Goal: Task Accomplishment & Management: Manage account settings

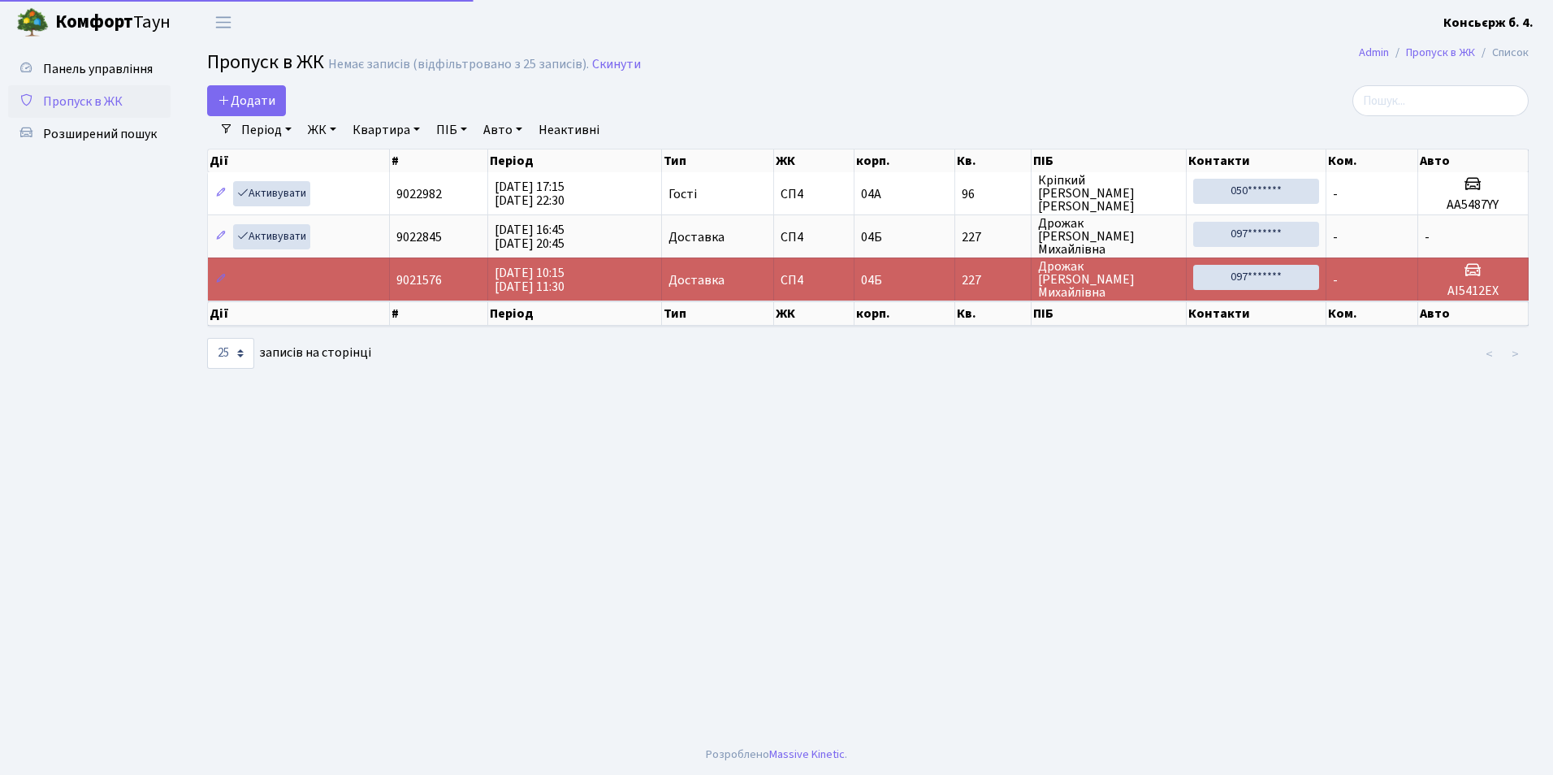
select select "25"
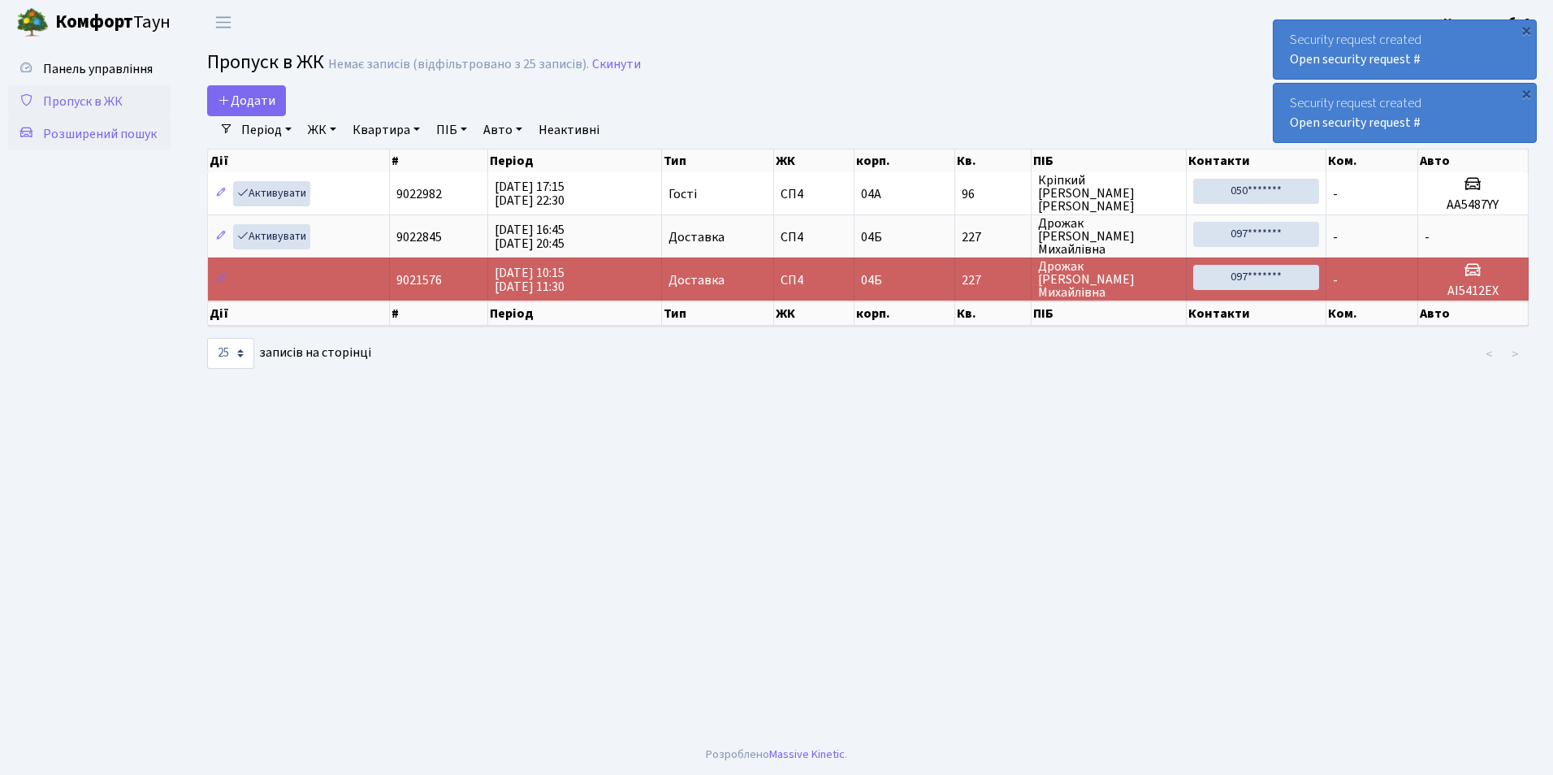
click at [162, 130] on link "Розширений пошук" at bounding box center [89, 134] width 162 height 32
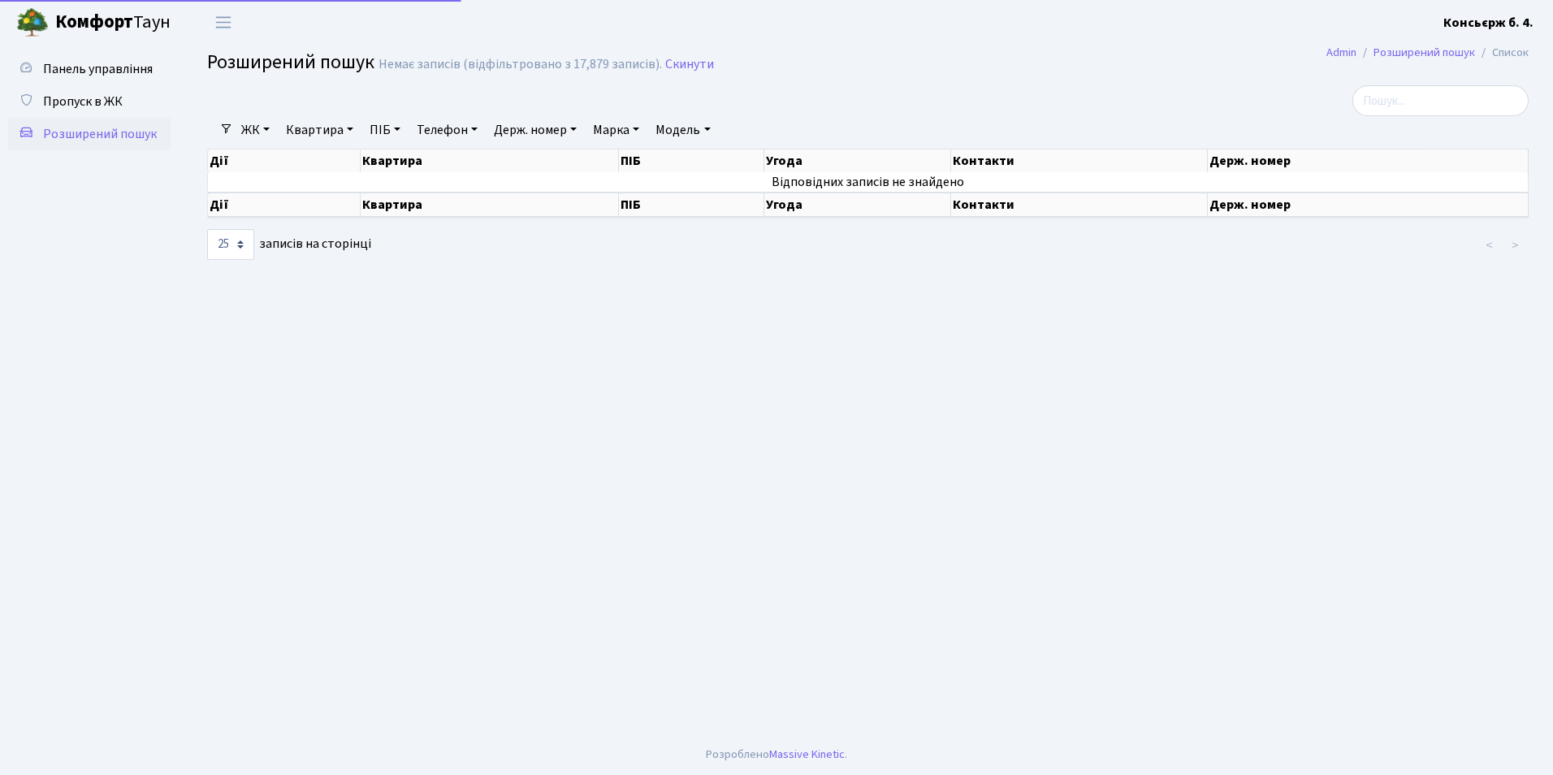
select select "25"
click at [1397, 110] on input "search" at bounding box center [1441, 100] width 176 height 31
click at [523, 128] on link "Держ. номер" at bounding box center [535, 130] width 96 height 28
click at [530, 152] on input "text" at bounding box center [535, 161] width 95 height 31
click at [530, 161] on input "text" at bounding box center [535, 161] width 95 height 31
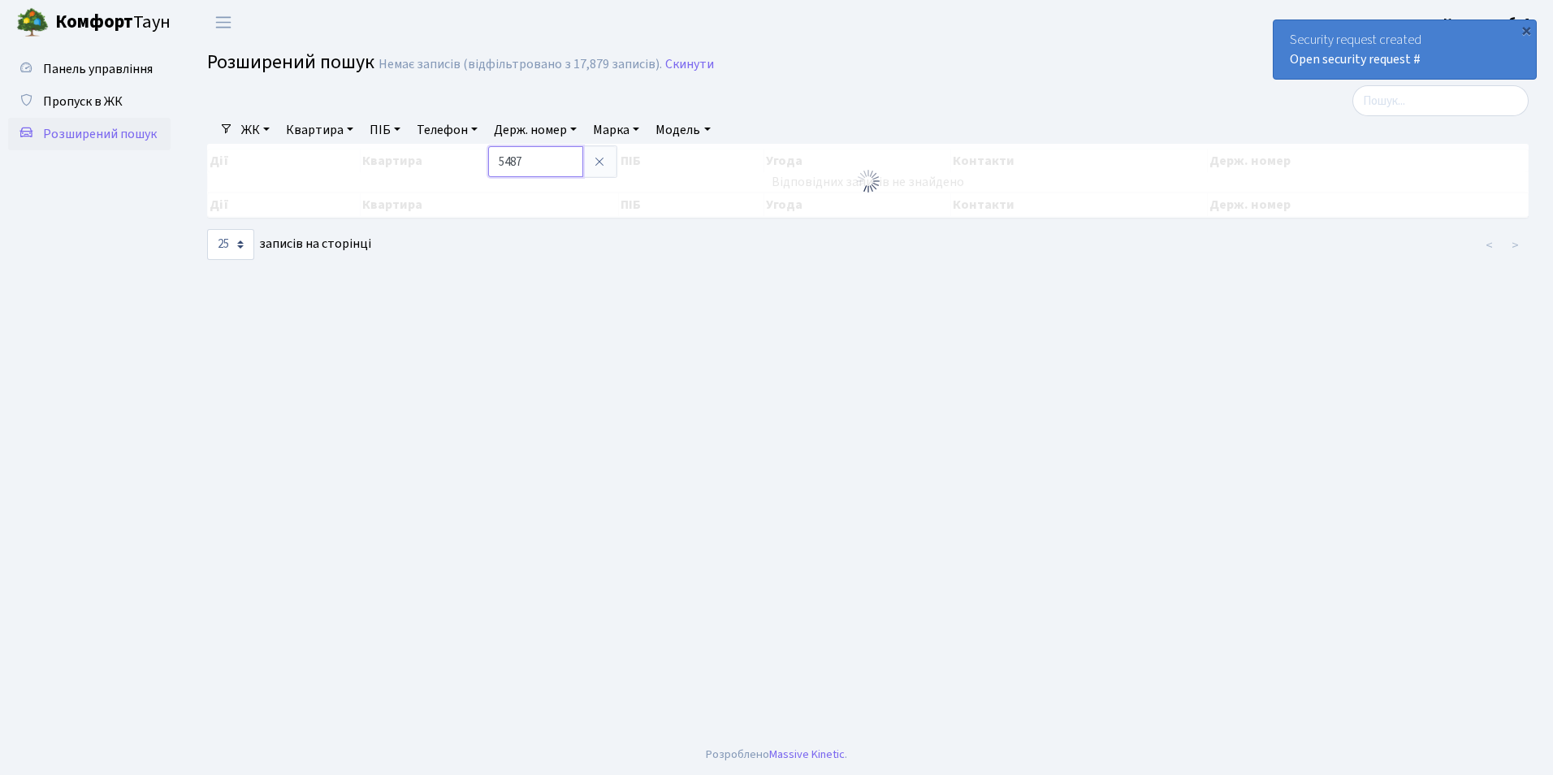
click at [562, 159] on input "5487" at bounding box center [535, 161] width 95 height 31
drag, startPoint x: 504, startPoint y: 162, endPoint x: 528, endPoint y: 162, distance: 24.4
click at [528, 162] on input "5487" at bounding box center [535, 161] width 95 height 31
click at [617, 235] on div "10 25 50 100 250 500 1,000 записів на сторінці" at bounding box center [419, 244] width 424 height 31
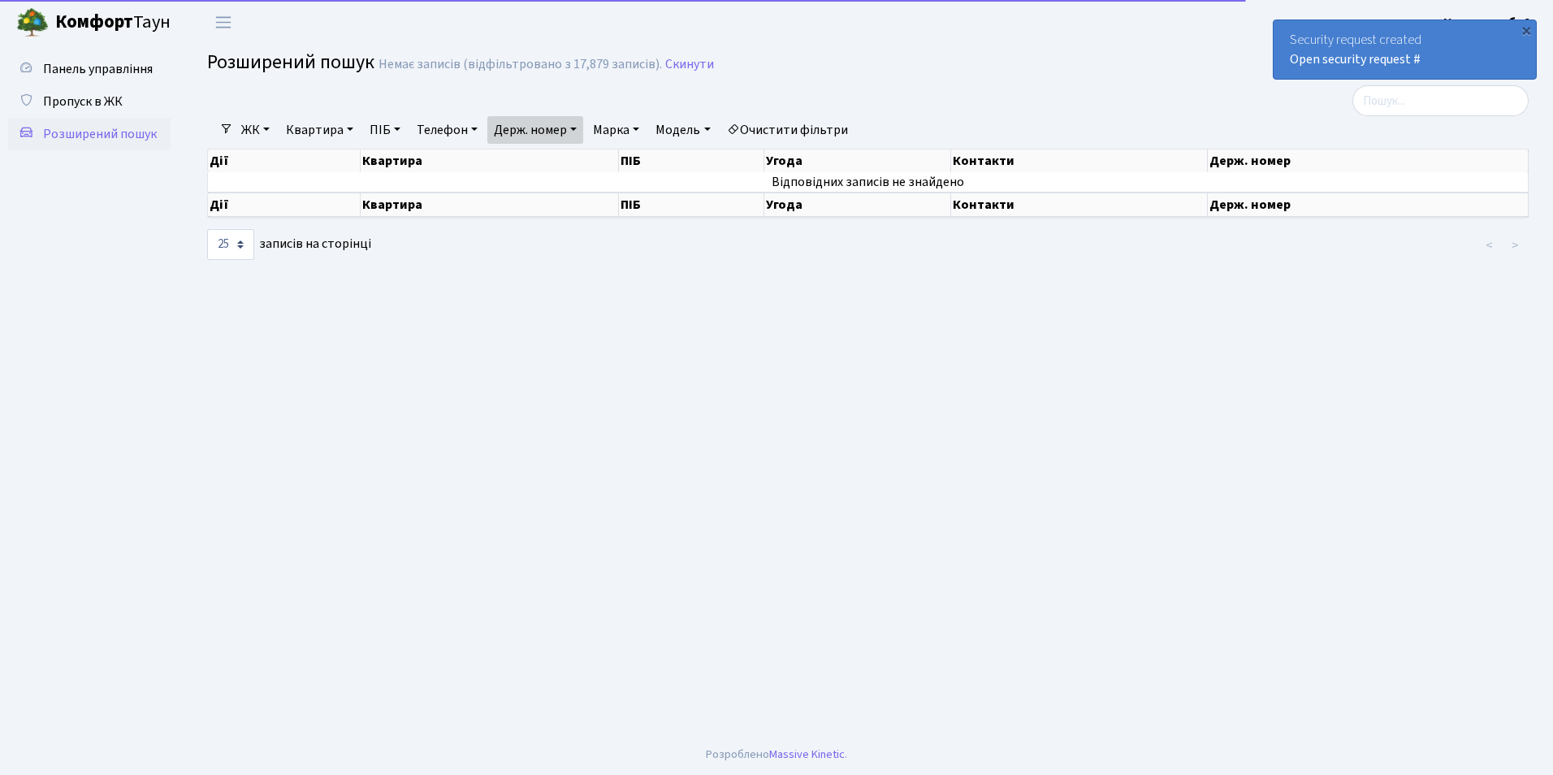
click at [556, 130] on link "Держ. номер" at bounding box center [535, 130] width 96 height 28
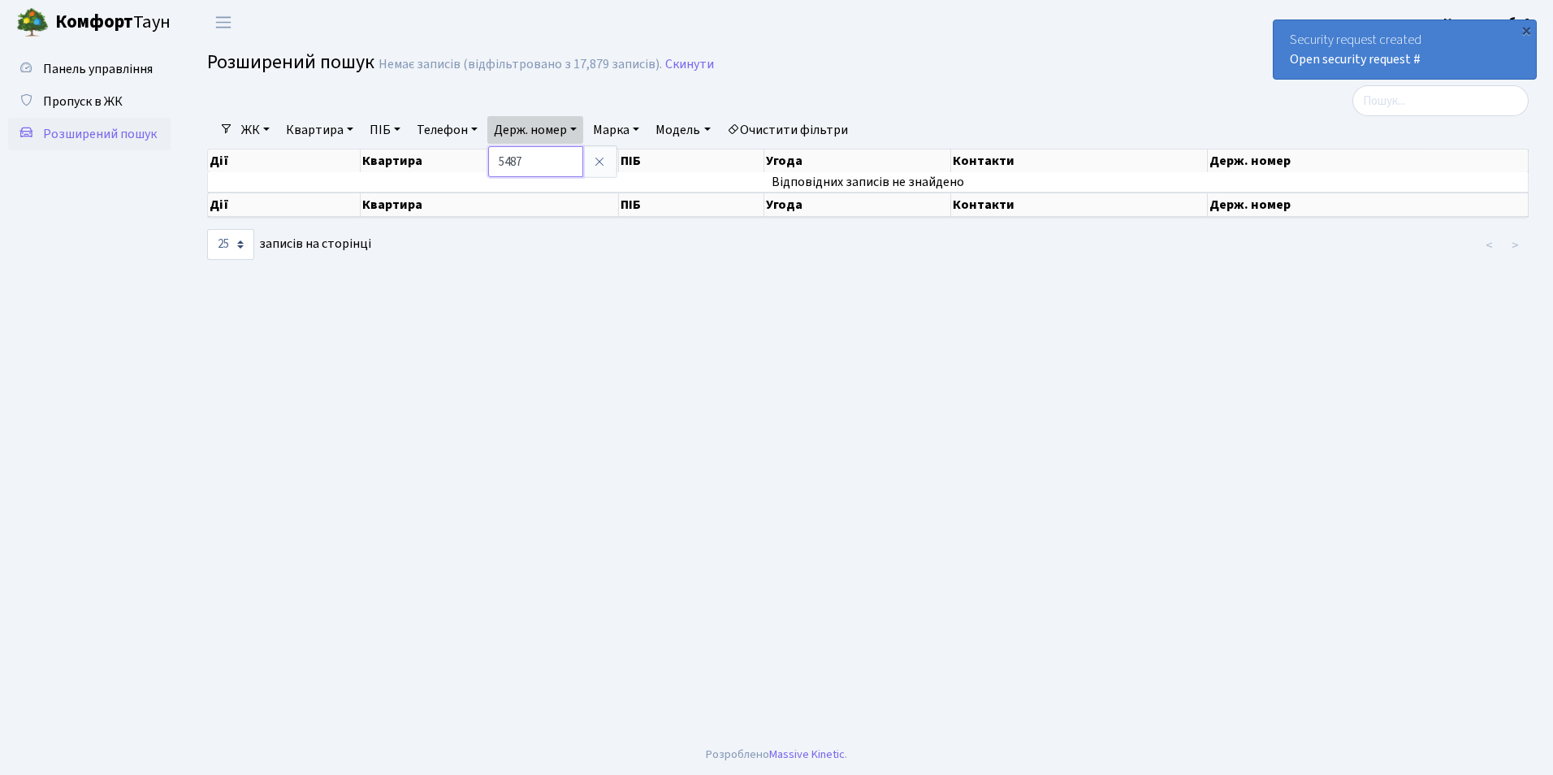
click at [543, 167] on input "5487" at bounding box center [535, 161] width 95 height 31
click at [616, 250] on div "10 25 50 100 250 500 1,000 записів на сторінці" at bounding box center [419, 244] width 424 height 31
click at [555, 124] on link "Держ. номер" at bounding box center [535, 130] width 96 height 28
click at [559, 160] on input "5487" at bounding box center [535, 161] width 95 height 31
type input "5487"
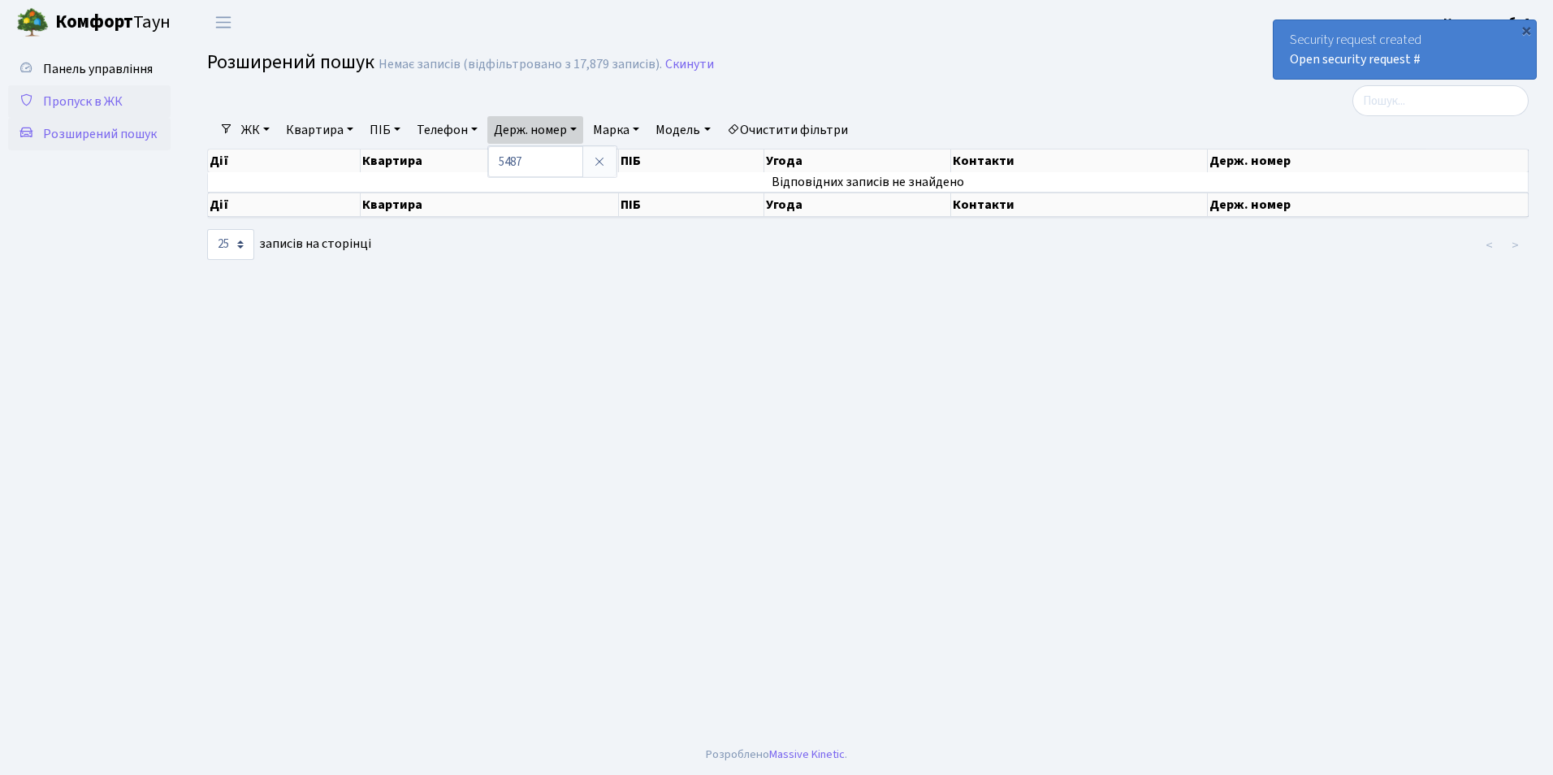
click at [116, 98] on span "Пропуск в ЖК" at bounding box center [83, 102] width 80 height 18
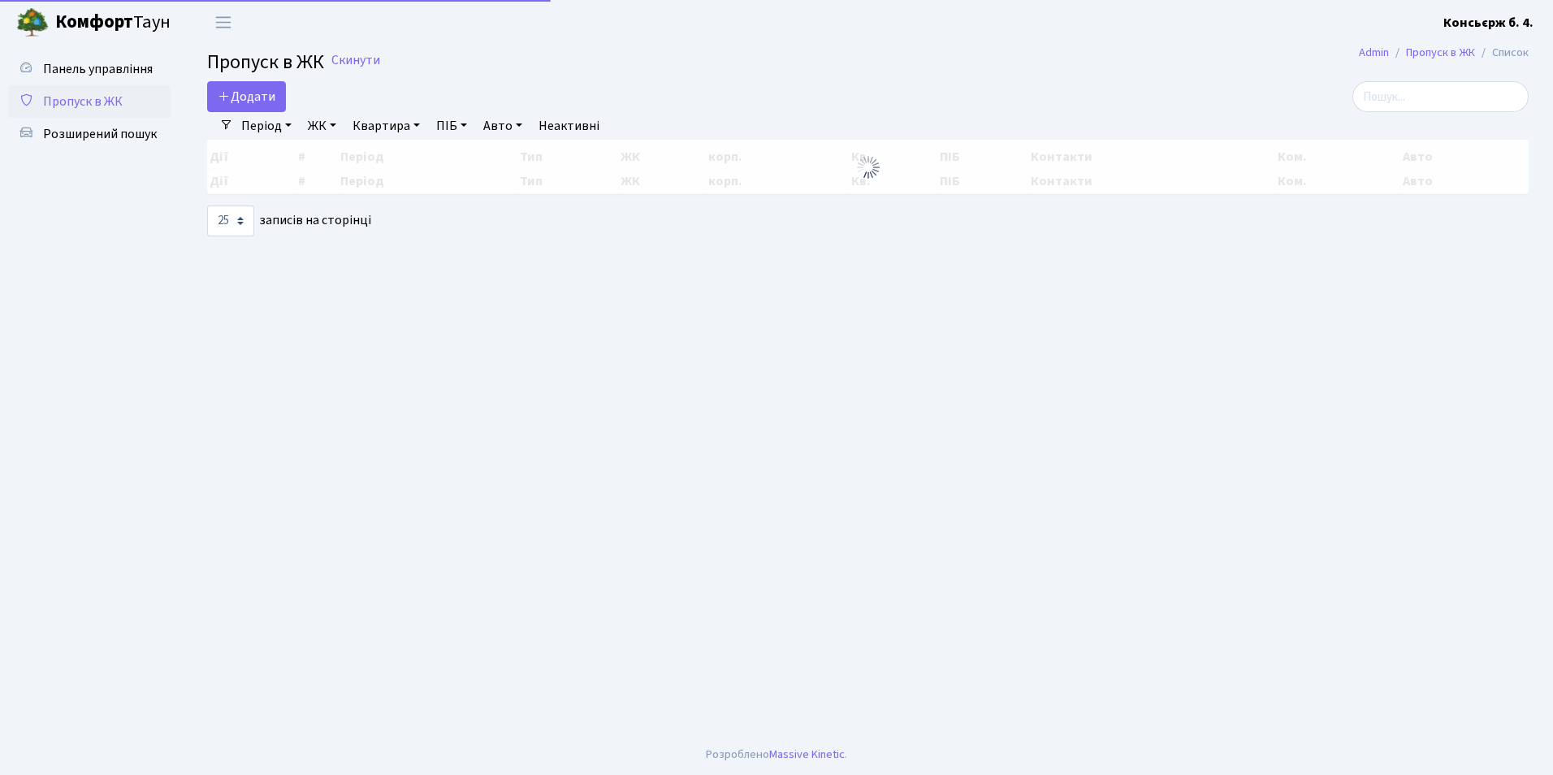
select select "25"
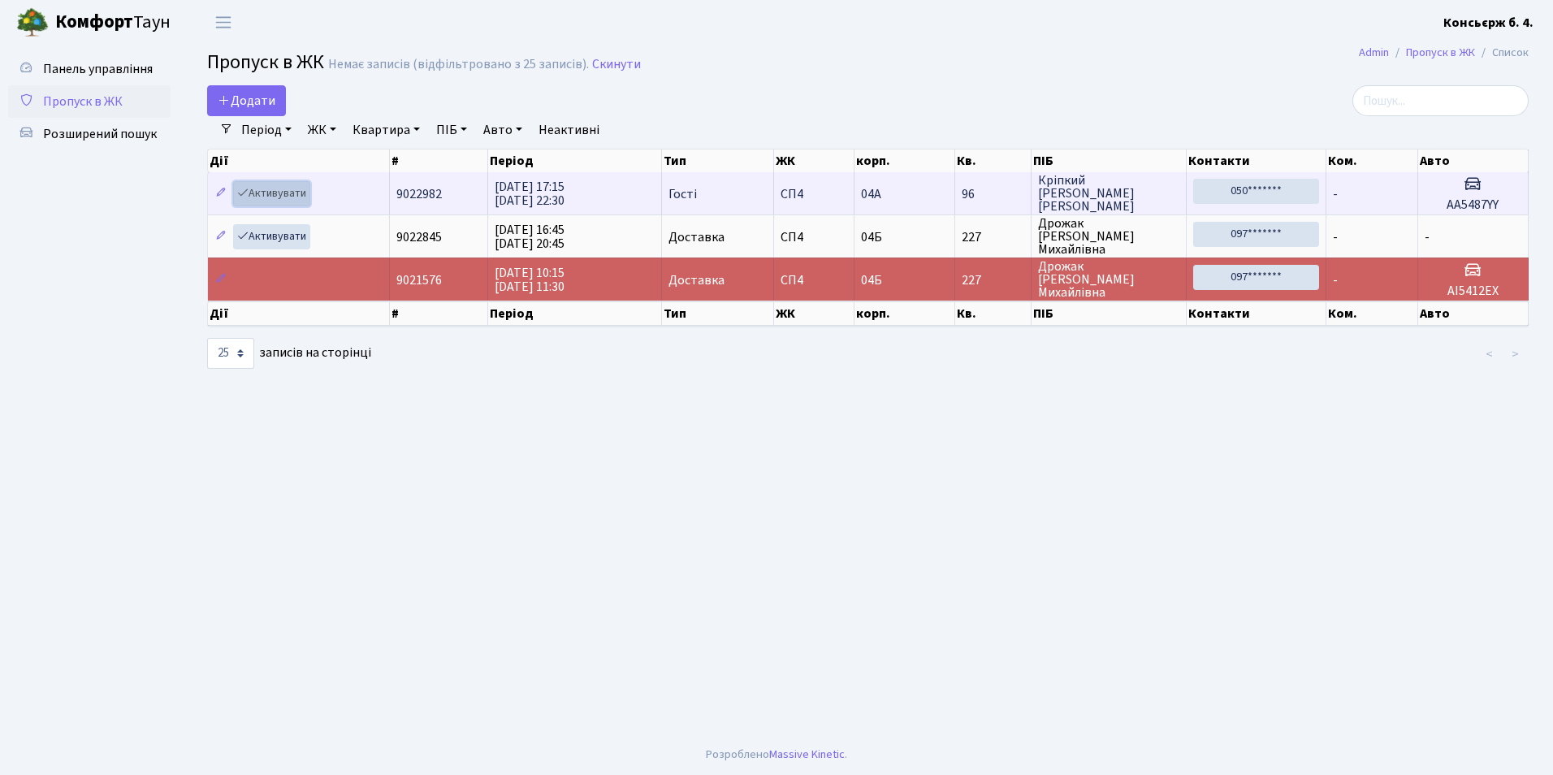
click at [283, 197] on link "Активувати" at bounding box center [271, 193] width 77 height 25
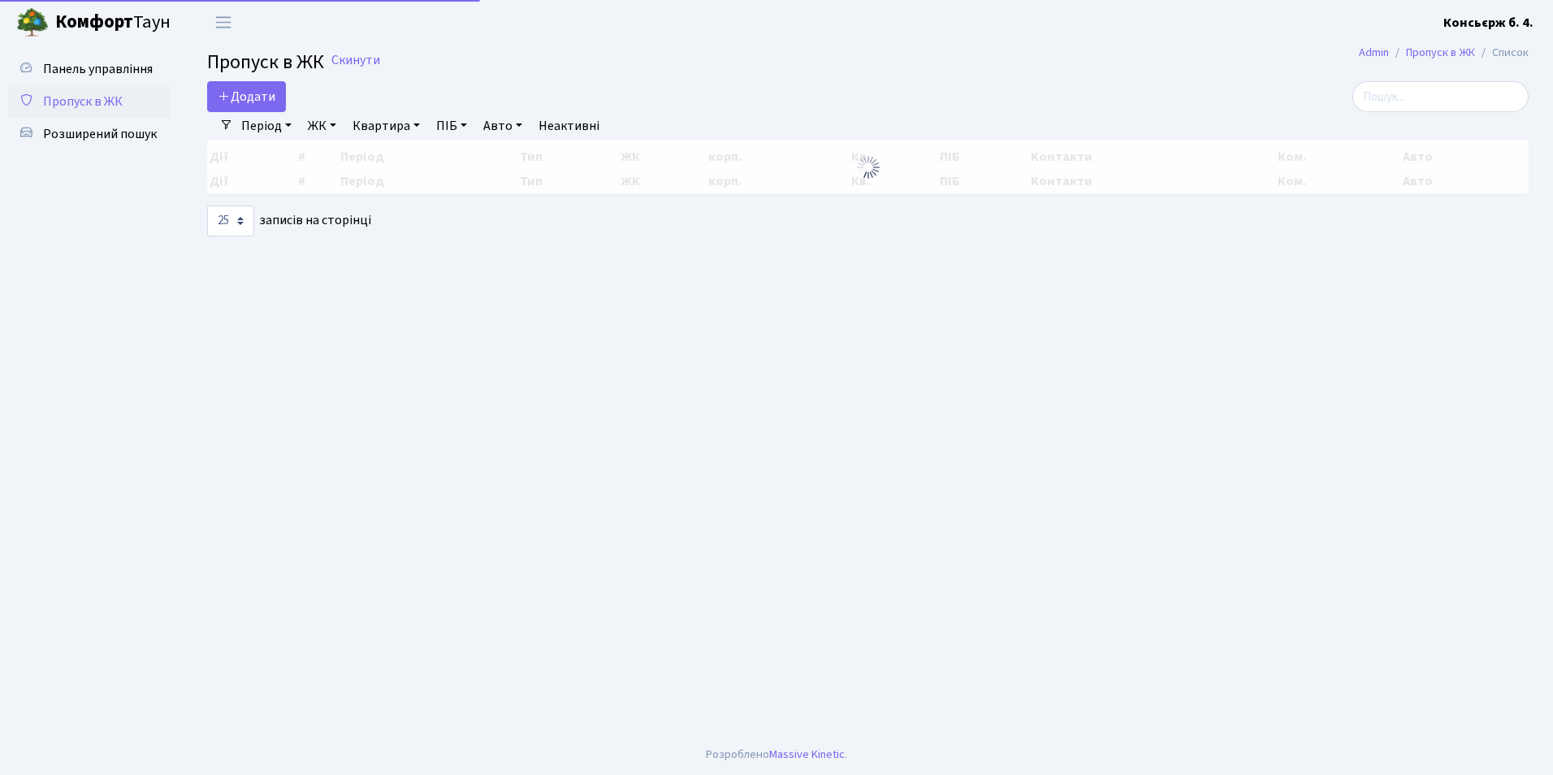
select select "25"
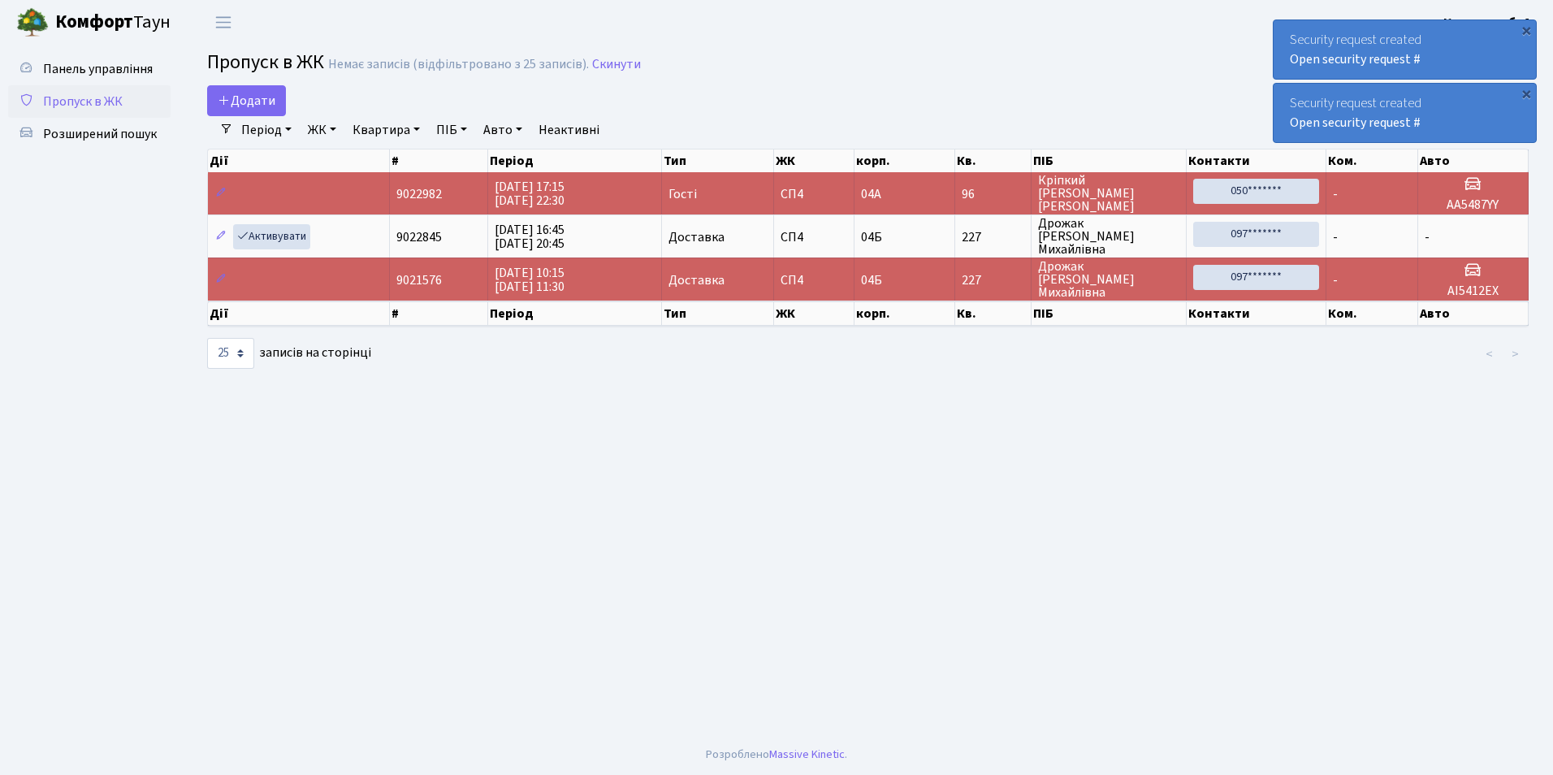
scroll to position [2, 0]
drag, startPoint x: 1039, startPoint y: 176, endPoint x: 1094, endPoint y: 210, distance: 64.9
click at [1094, 210] on span "Кріпкий Андрій Юрійович" at bounding box center [1109, 193] width 142 height 39
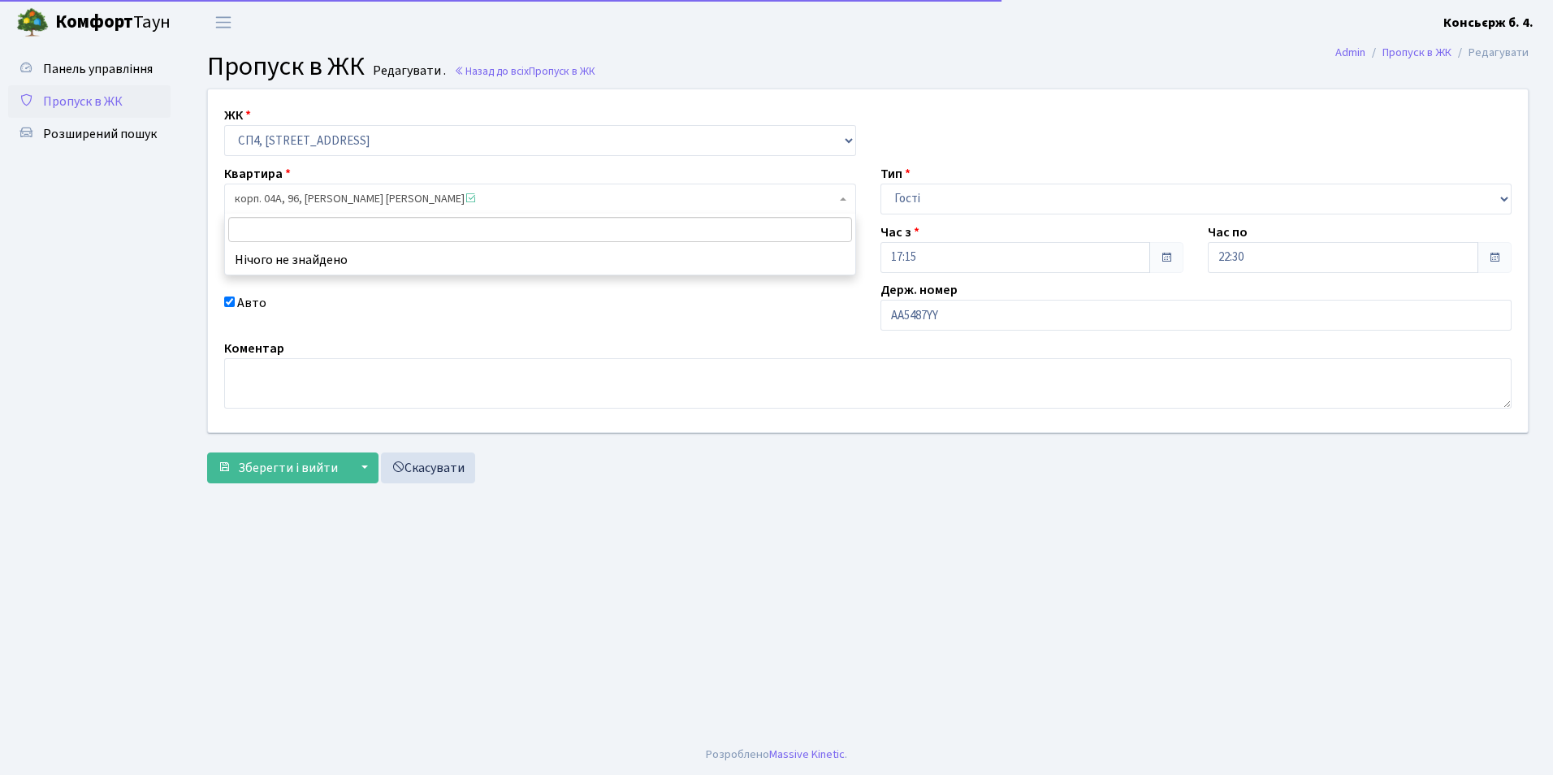
drag, startPoint x: 430, startPoint y: 197, endPoint x: 340, endPoint y: 197, distance: 89.4
click at [340, 197] on span "корп. 04А, 96, [PERSON_NAME] [PERSON_NAME]" at bounding box center [535, 199] width 601 height 16
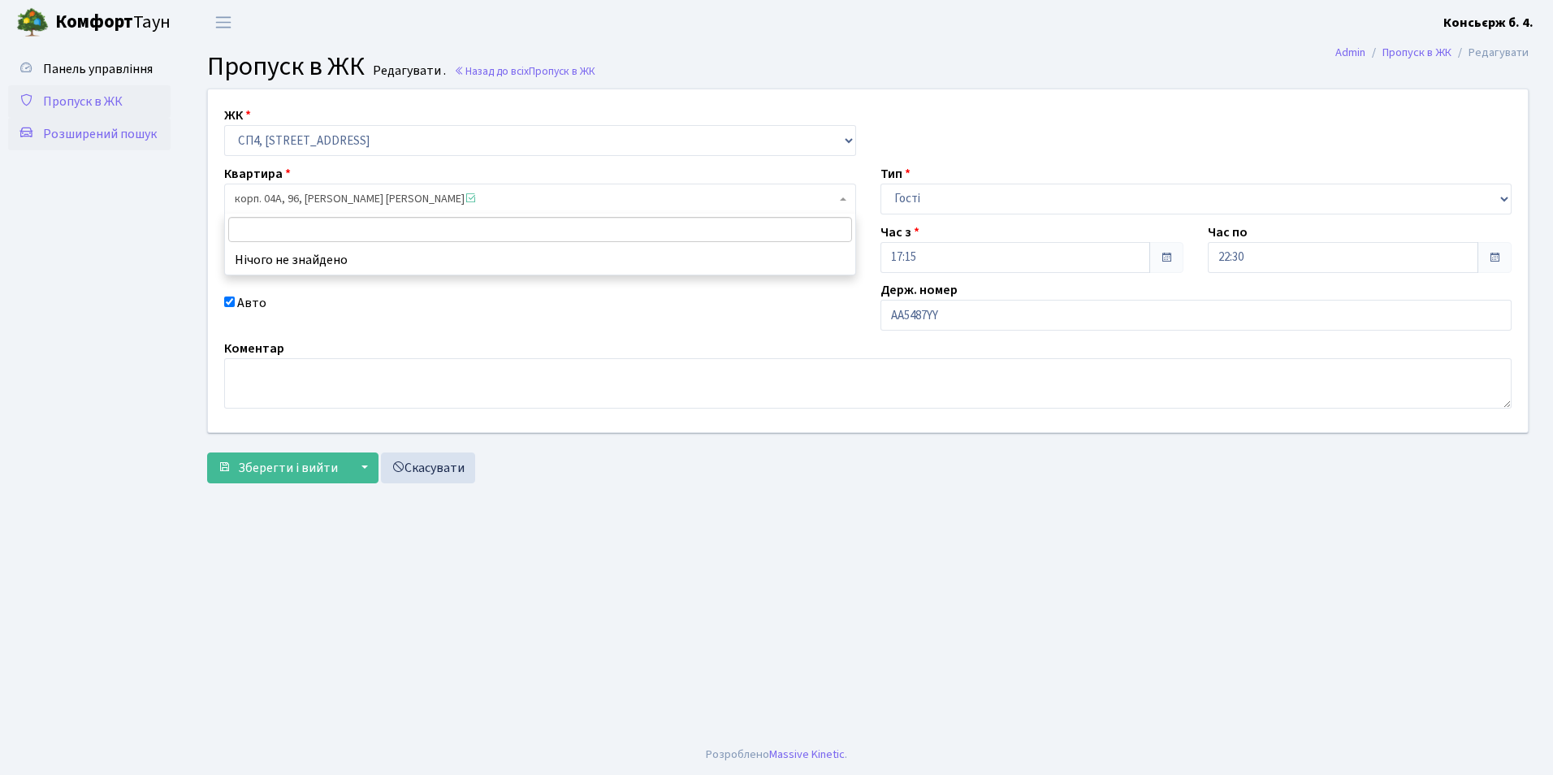
click at [141, 128] on span "Розширений пошук" at bounding box center [100, 134] width 114 height 18
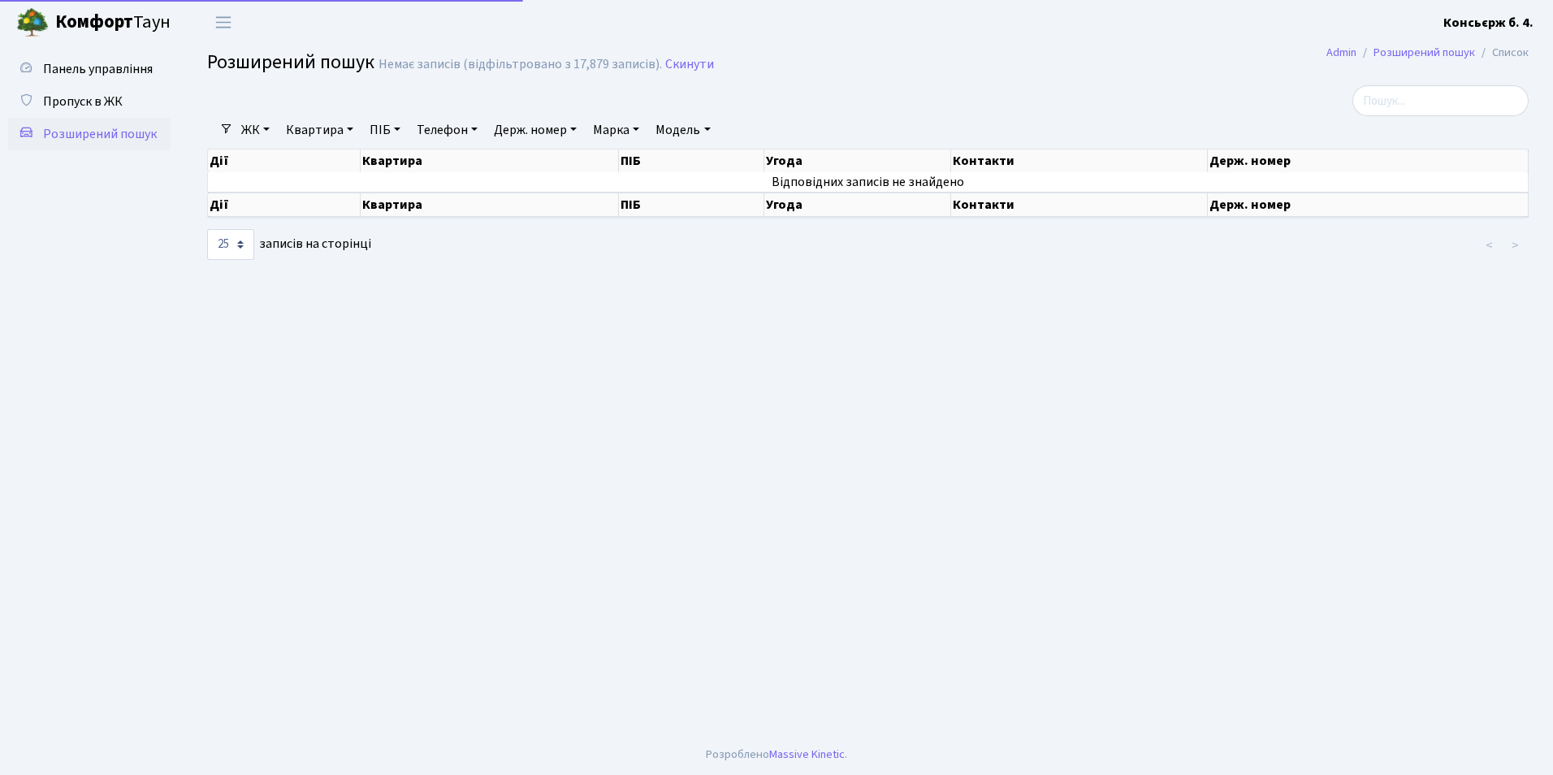
select select "25"
click at [383, 128] on link "ПІБ" at bounding box center [385, 130] width 44 height 28
type input "к"
type input "андій"
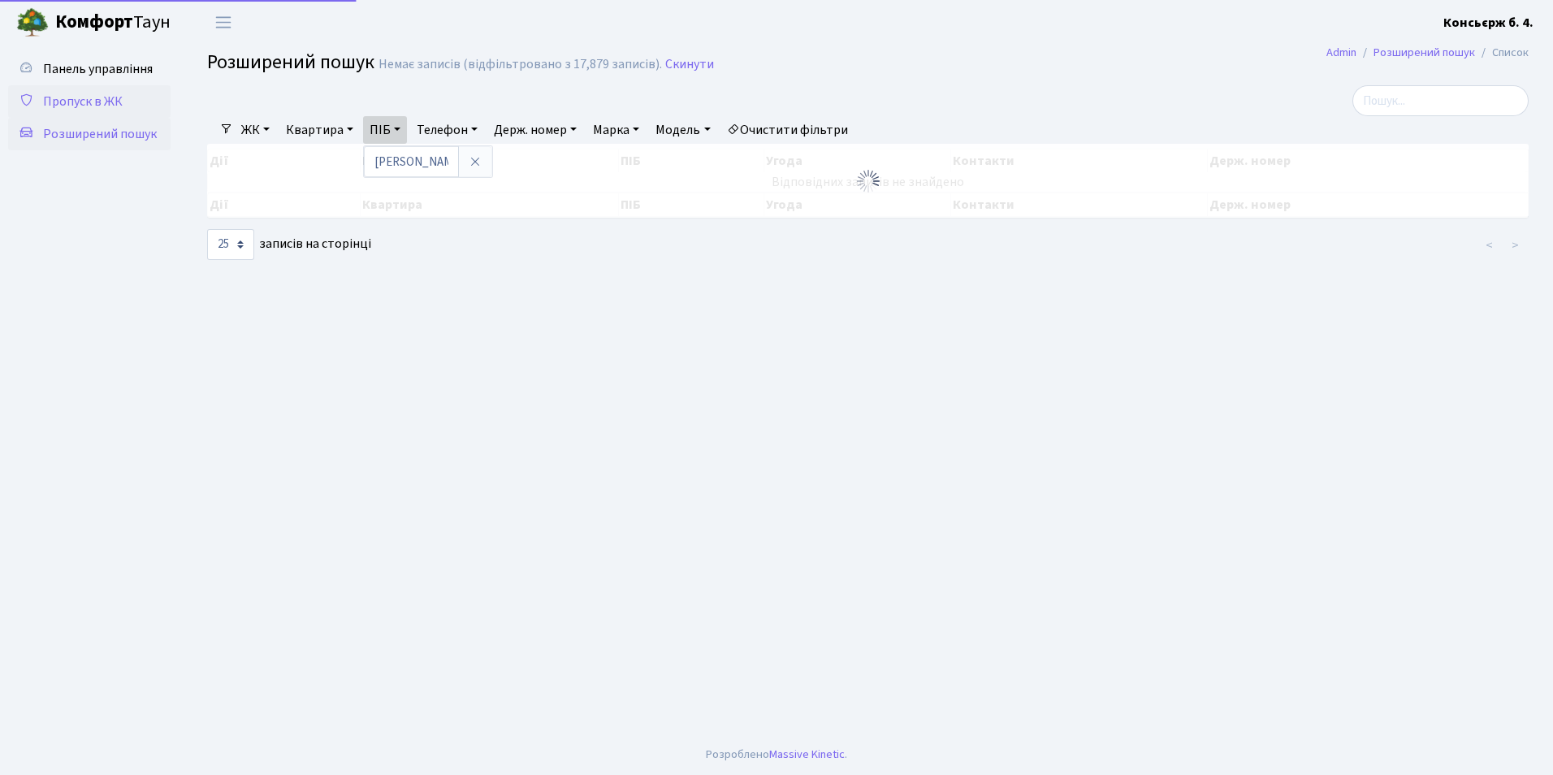
click at [106, 93] on span "Пропуск в ЖК" at bounding box center [83, 102] width 80 height 18
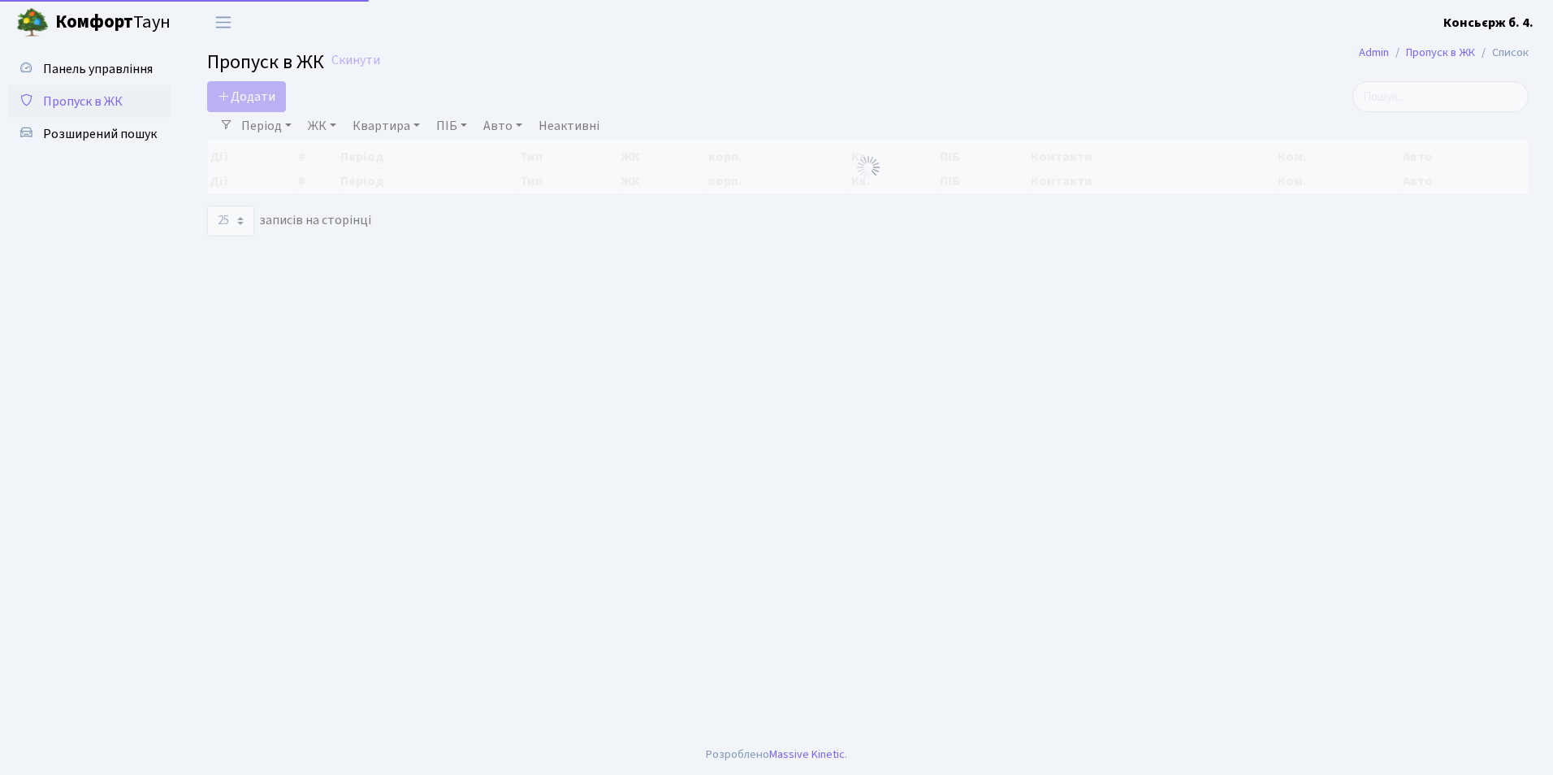
select select "25"
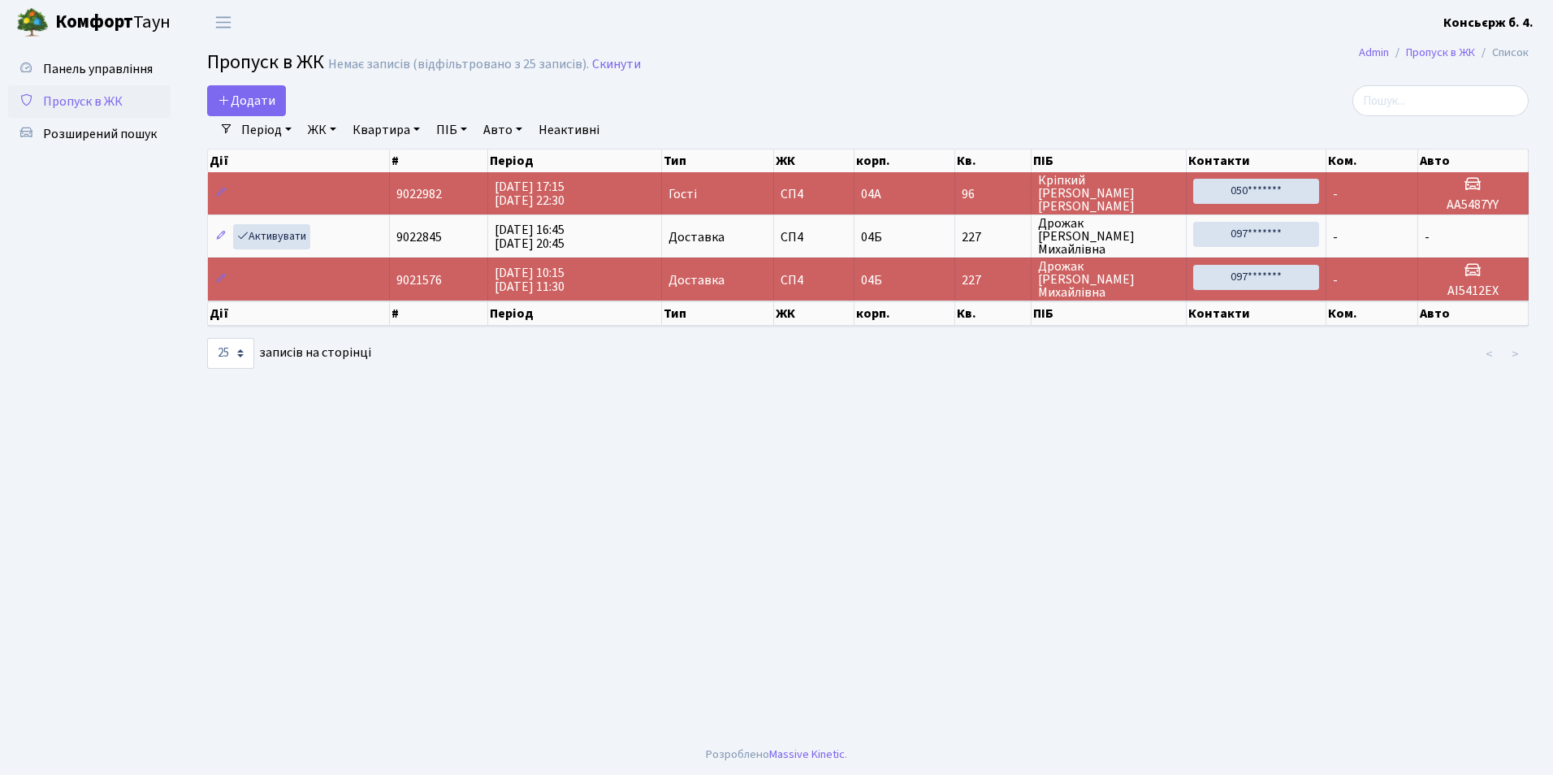
drag, startPoint x: 1039, startPoint y: 176, endPoint x: 1068, endPoint y: 200, distance: 37.6
drag, startPoint x: 1068, startPoint y: 200, endPoint x: 1041, endPoint y: 178, distance: 35.3
click at [1041, 178] on span "[PERSON_NAME] [PERSON_NAME]" at bounding box center [1109, 193] width 142 height 39
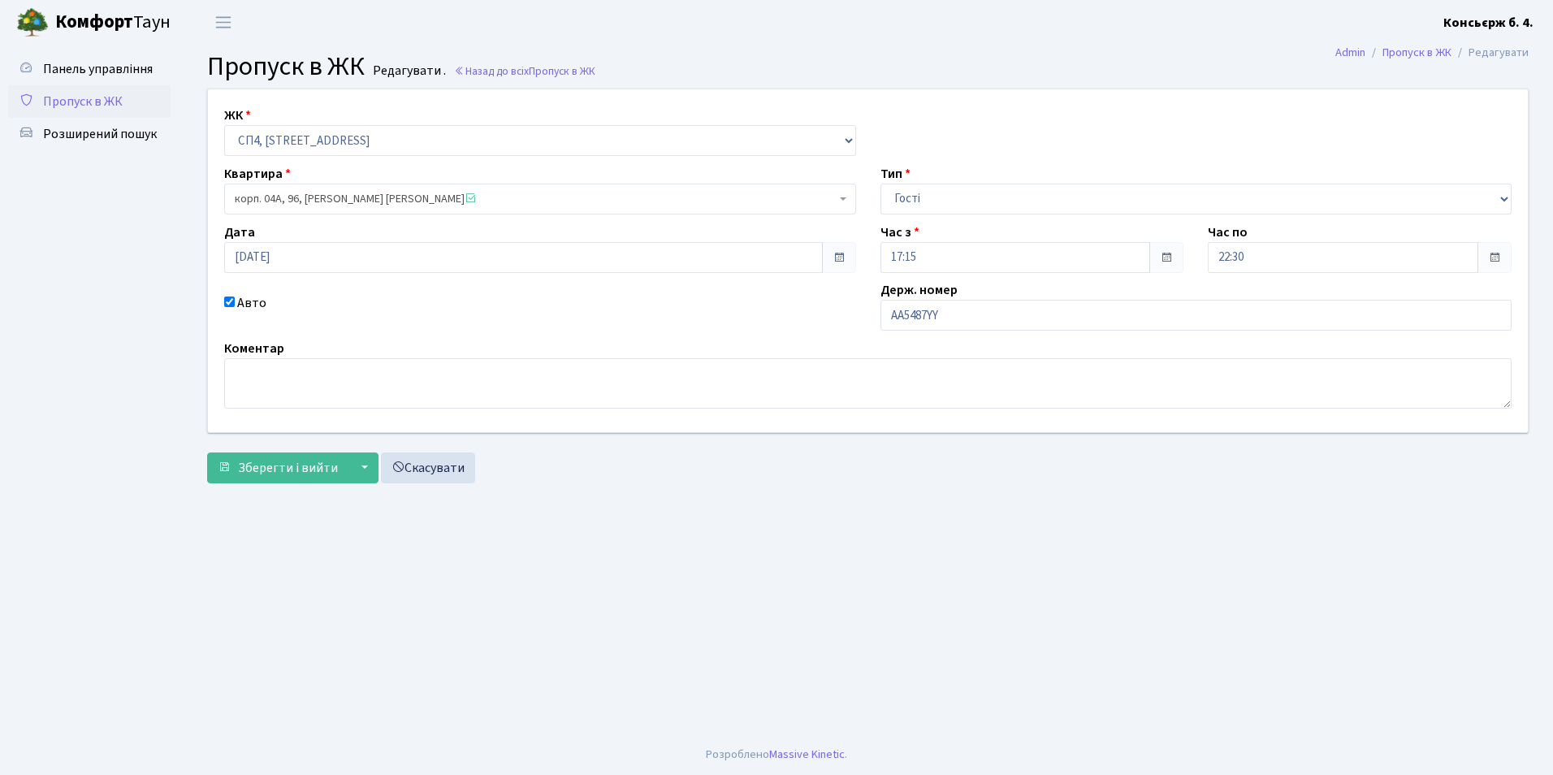
drag, startPoint x: 412, startPoint y: 197, endPoint x: 470, endPoint y: 169, distance: 64.7
click at [470, 169] on div "Квартира корп. 04А, 96, Кріпкий Андрій Юрійович <span class='la la-check-square…" at bounding box center [540, 189] width 656 height 50
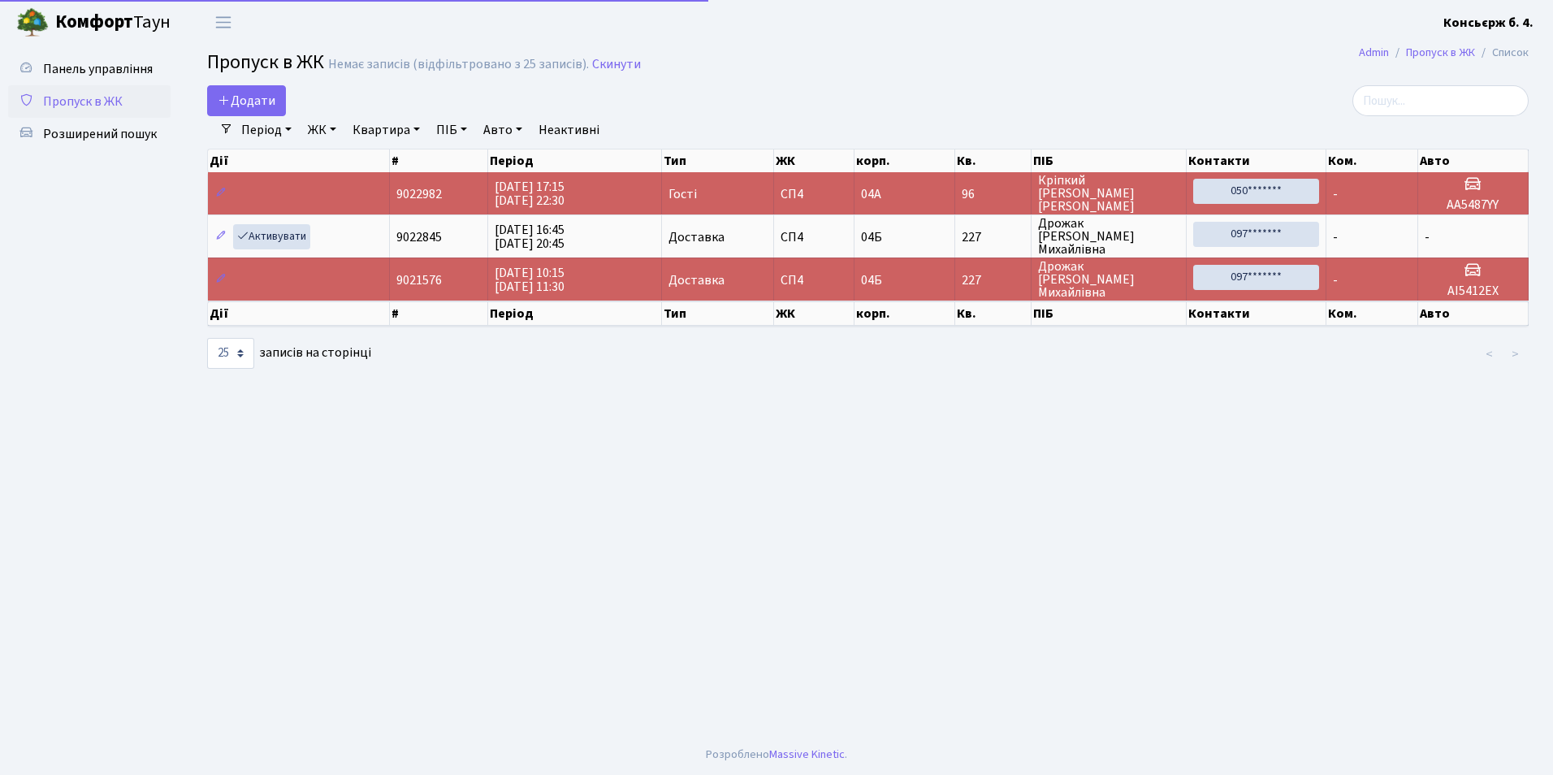
select select "25"
drag, startPoint x: 1040, startPoint y: 177, endPoint x: 1095, endPoint y: 205, distance: 61.8
click at [1095, 205] on span "Кріпкий Андрій Юрійович" at bounding box center [1109, 193] width 142 height 39
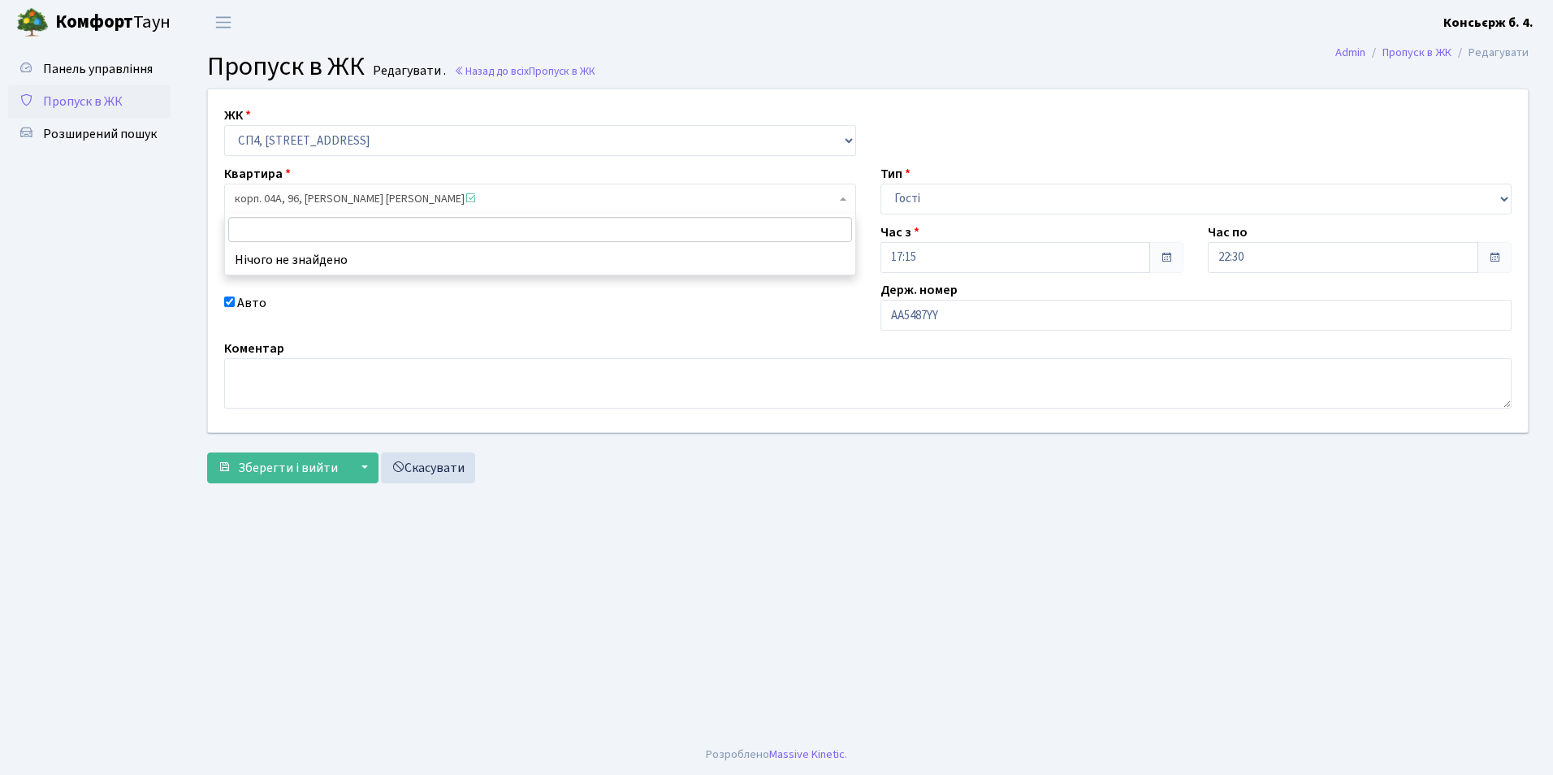
drag, startPoint x: 305, startPoint y: 197, endPoint x: 430, endPoint y: 201, distance: 124.3
click at [430, 201] on span "корп. 04А, 96, [PERSON_NAME] [PERSON_NAME]" at bounding box center [535, 199] width 601 height 16
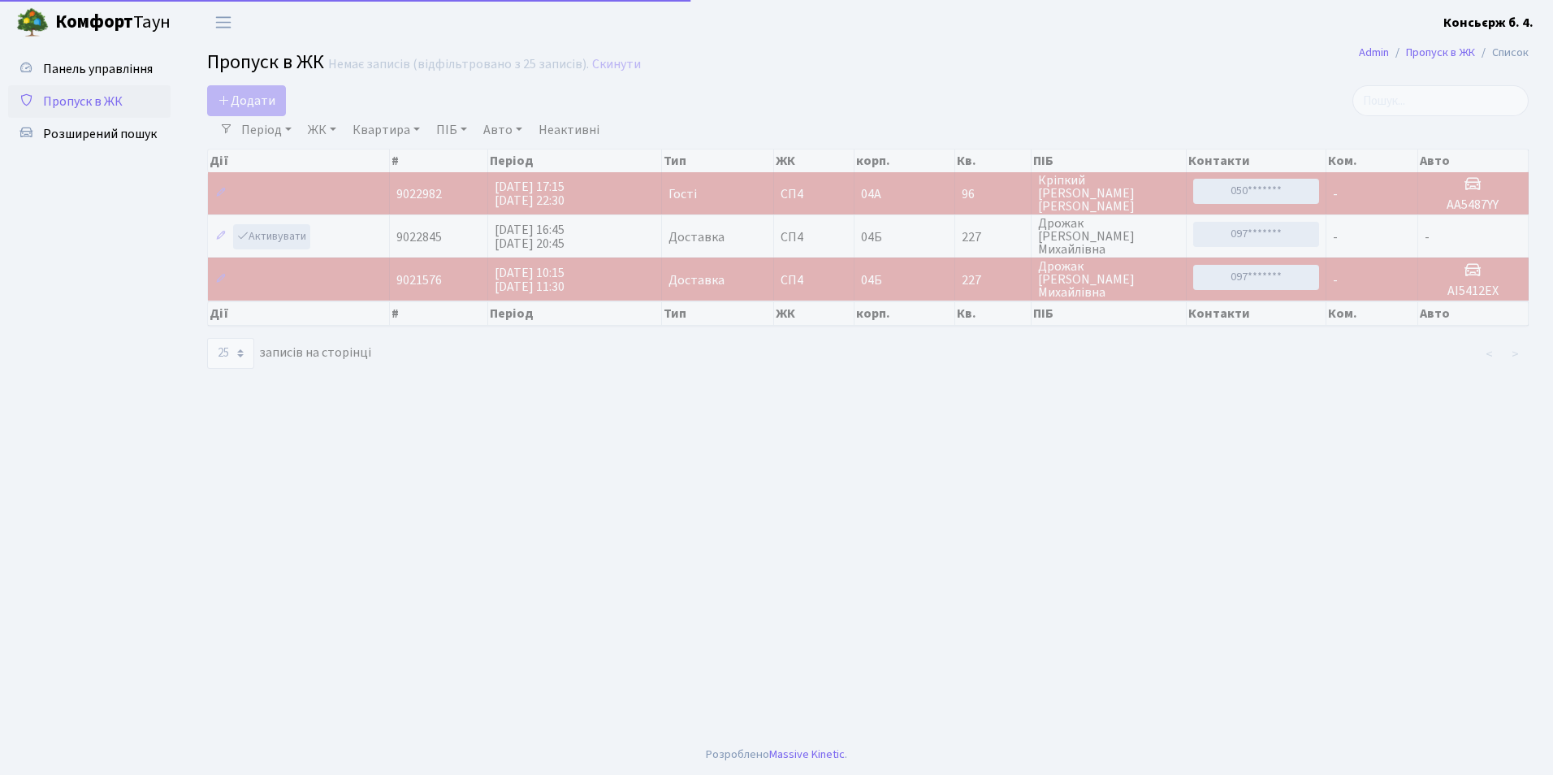
select select "25"
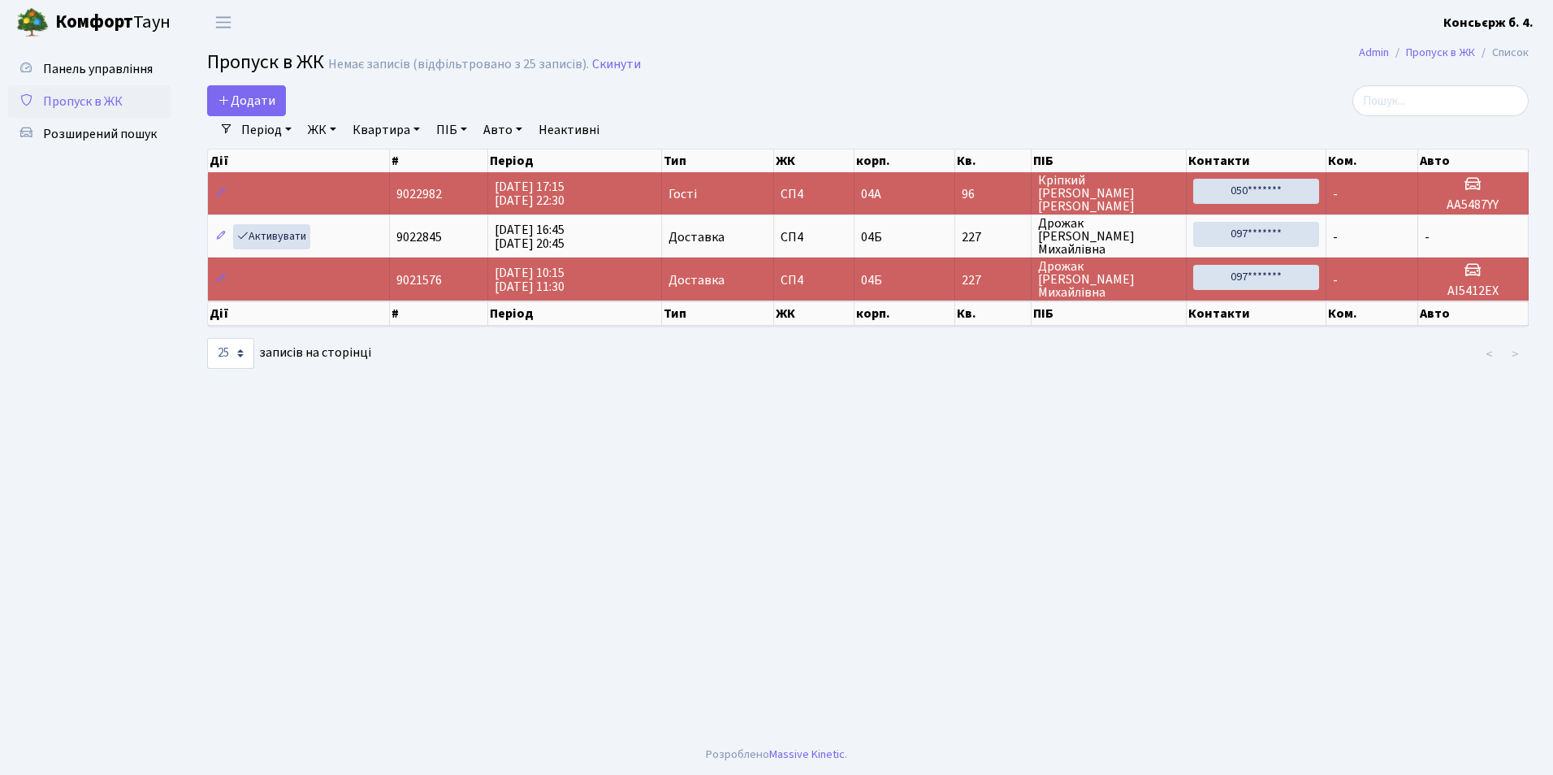
scroll to position [2, 0]
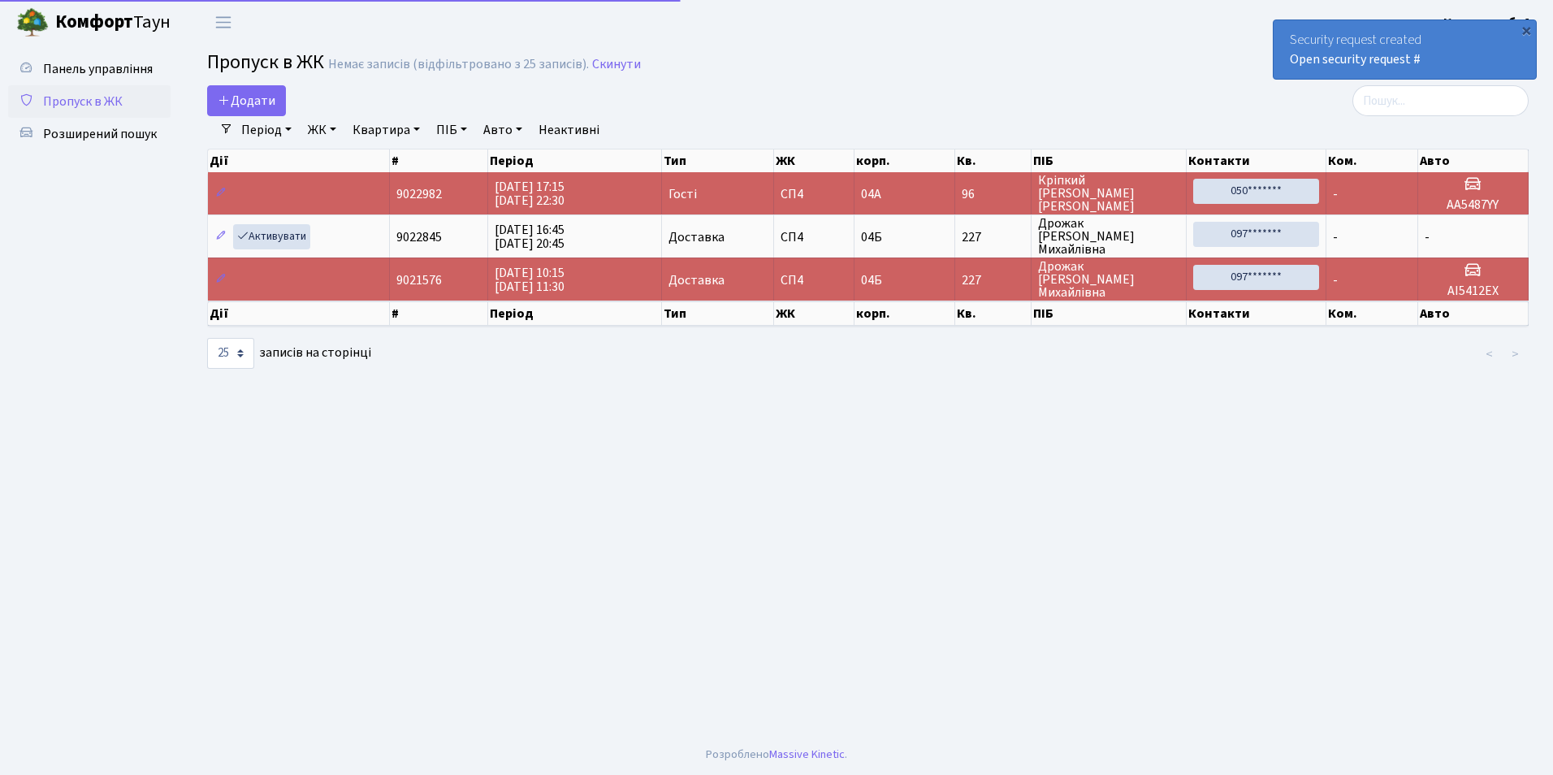
drag, startPoint x: 1041, startPoint y: 176, endPoint x: 1094, endPoint y: 205, distance: 60.0
drag, startPoint x: 1094, startPoint y: 205, endPoint x: 1106, endPoint y: 118, distance: 87.8
click at [1106, 118] on div "Період 28.09.2025 - 28.09.2025 ЖК - СП4, Столичне шосе, 5 Квартира ПІБ Авто Неа…" at bounding box center [874, 130] width 1283 height 28
drag, startPoint x: 1096, startPoint y: 205, endPoint x: 1038, endPoint y: 175, distance: 64.7
click at [1038, 175] on span "Кріпкий Андрій Юрійович" at bounding box center [1109, 193] width 142 height 39
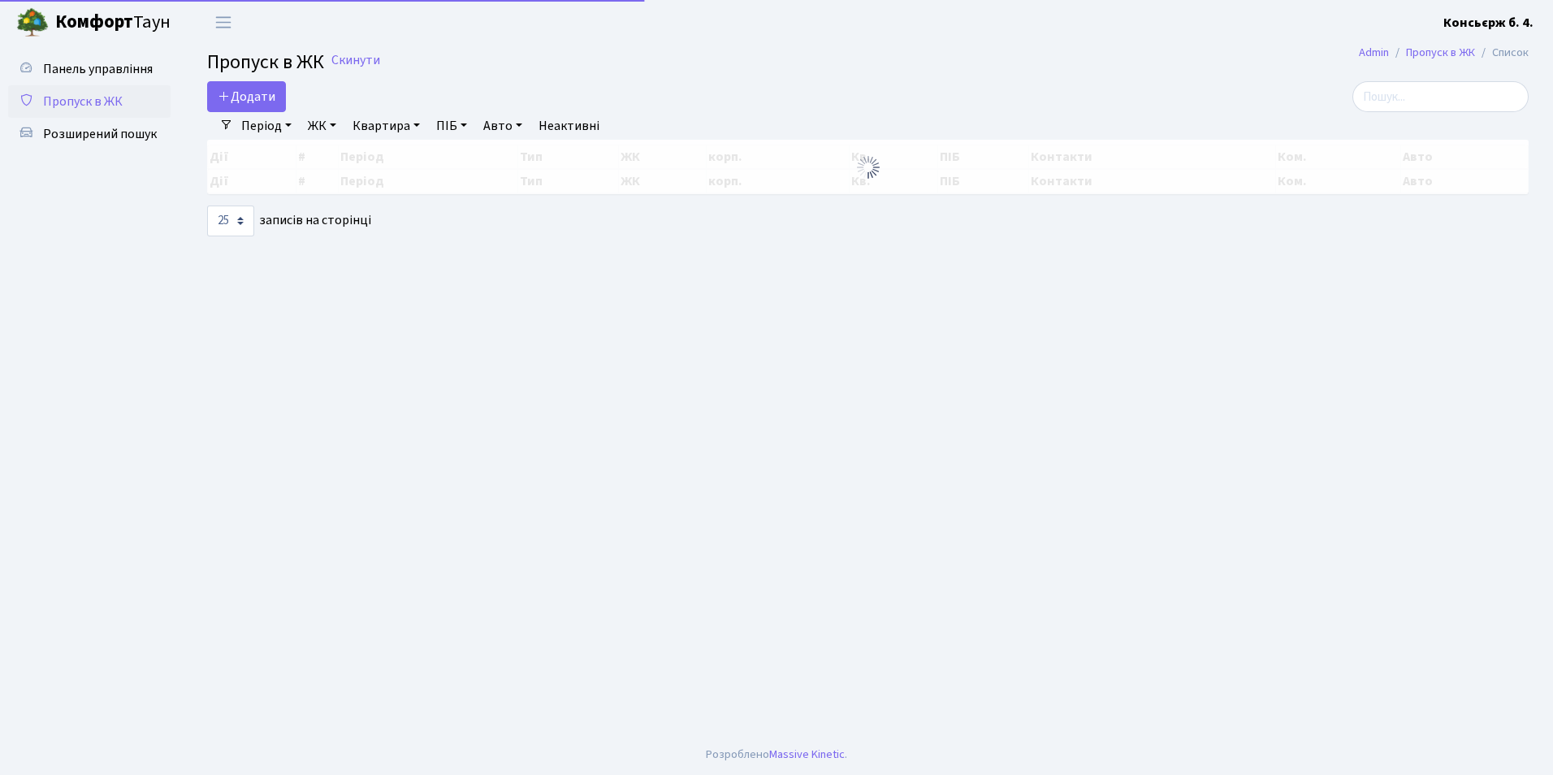
select select "25"
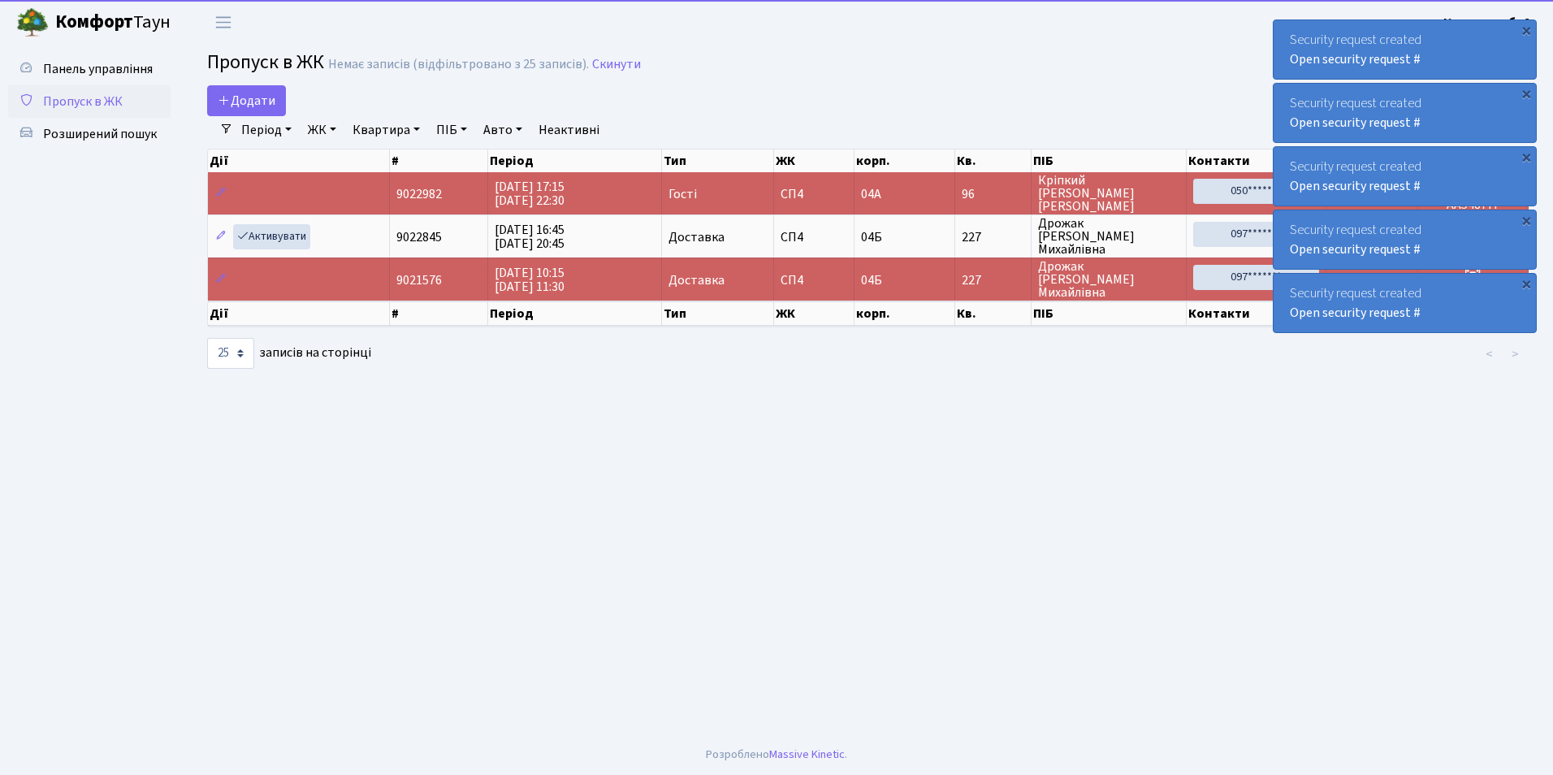
select select "25"
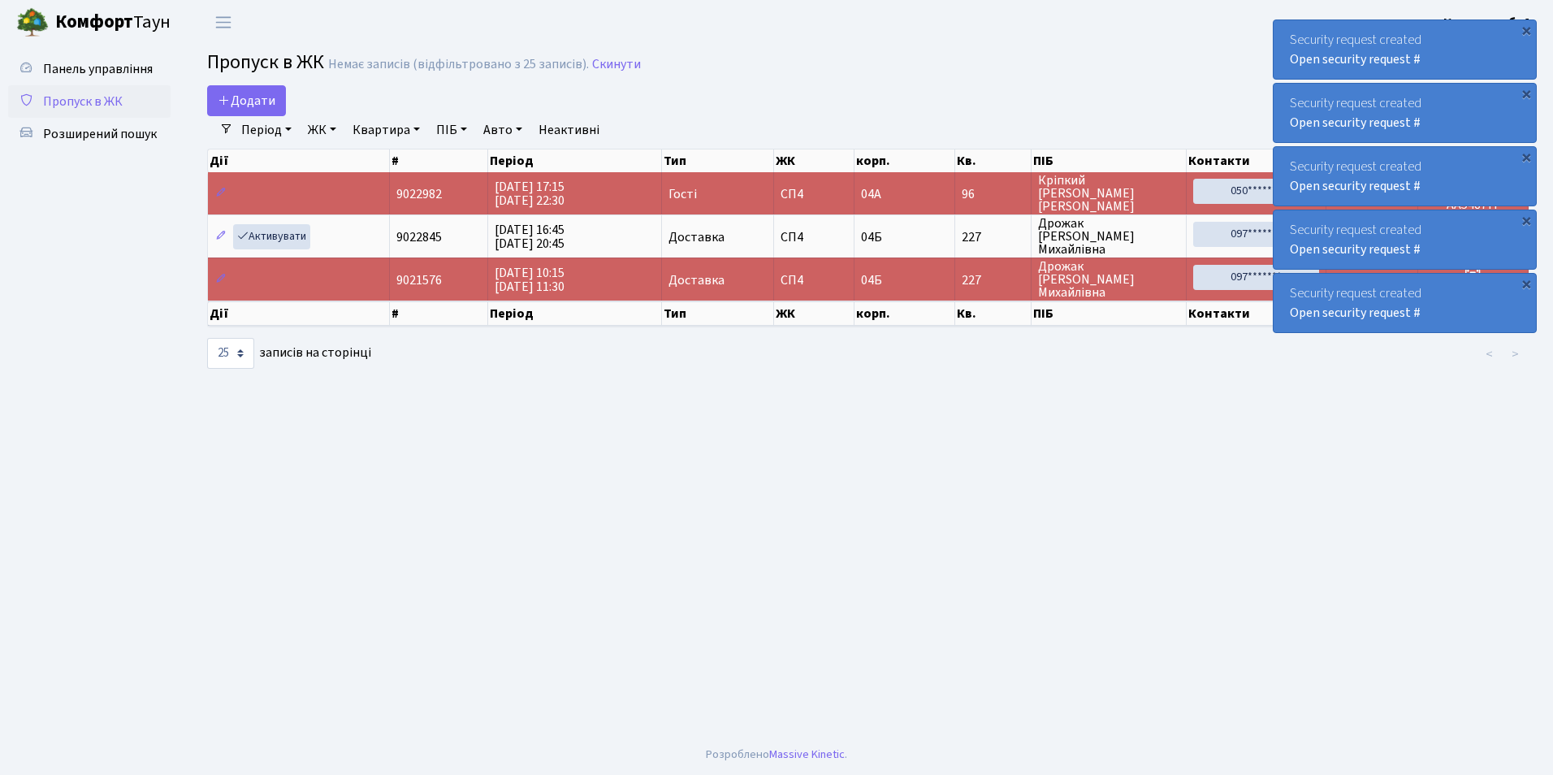
click at [1147, 575] on main "Admin Пропуск в ЖК Список Пропуск в ЖК Немає записів (відфільтровано з 25 запис…" at bounding box center [868, 390] width 1371 height 690
